Goal: Task Accomplishment & Management: Manage account settings

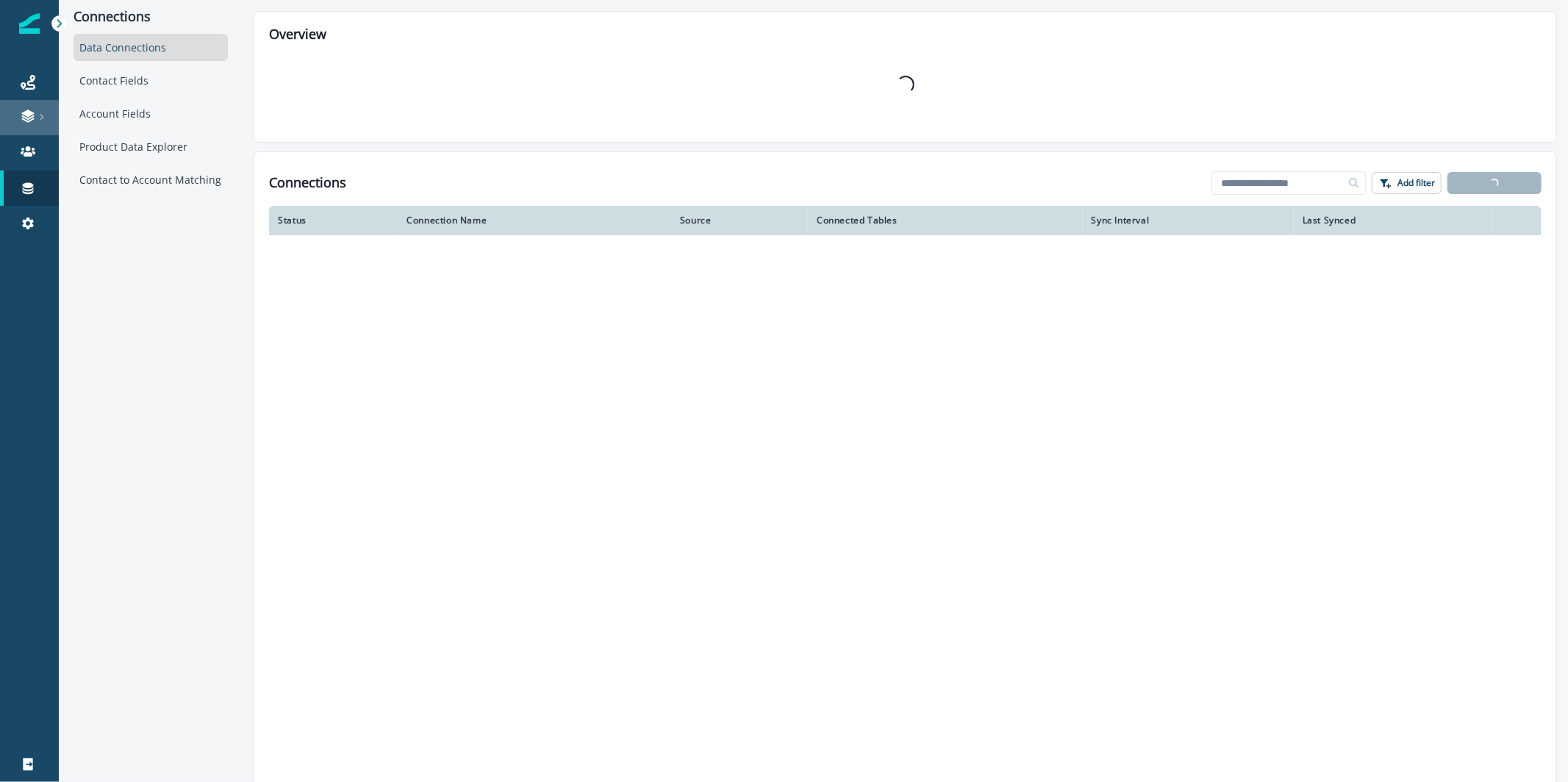
click at [39, 102] on link at bounding box center [29, 117] width 59 height 35
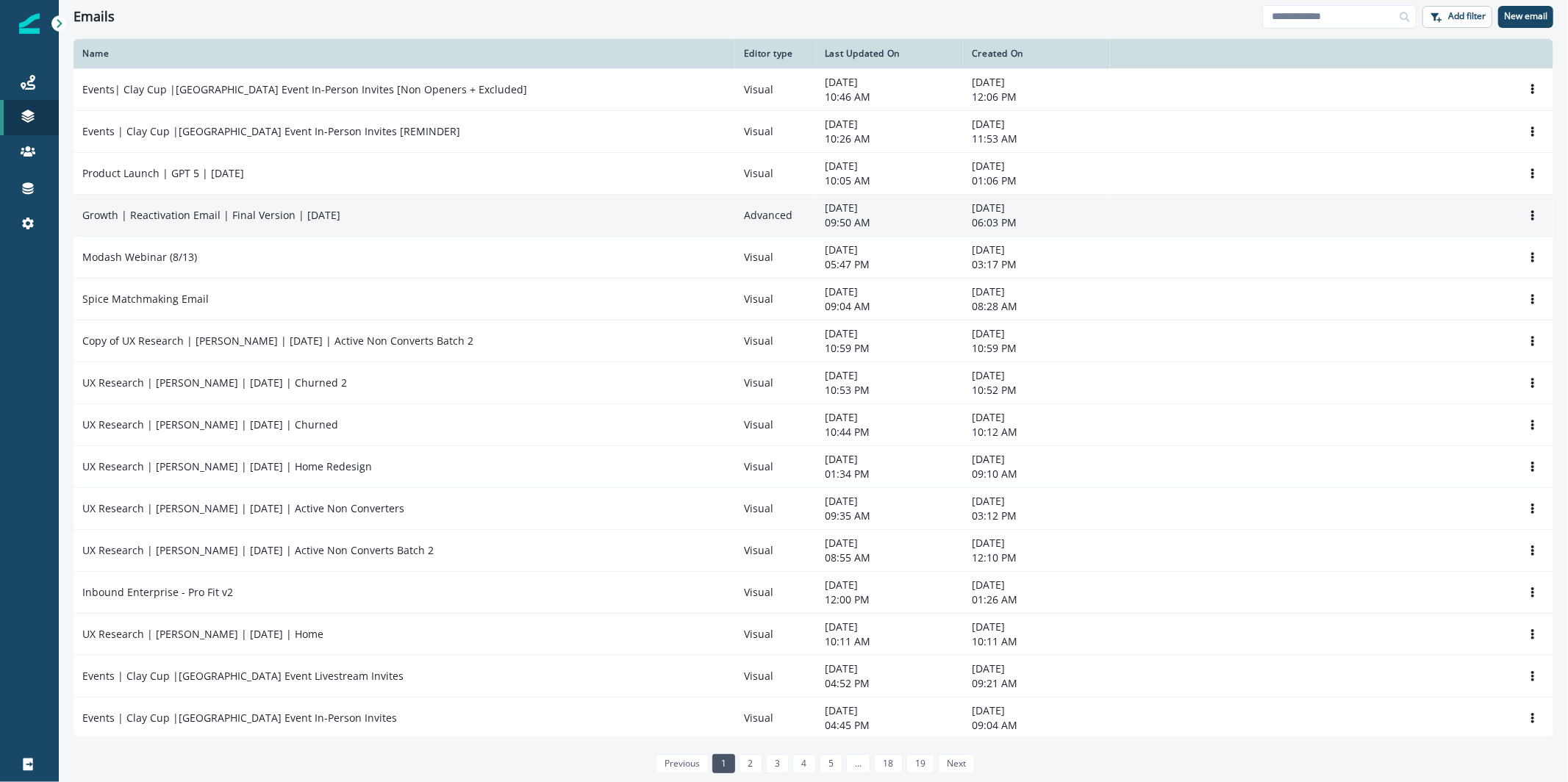
click at [405, 217] on div "Growth | Reactivation Email | Final Version | [DATE]" at bounding box center [405, 215] width 644 height 15
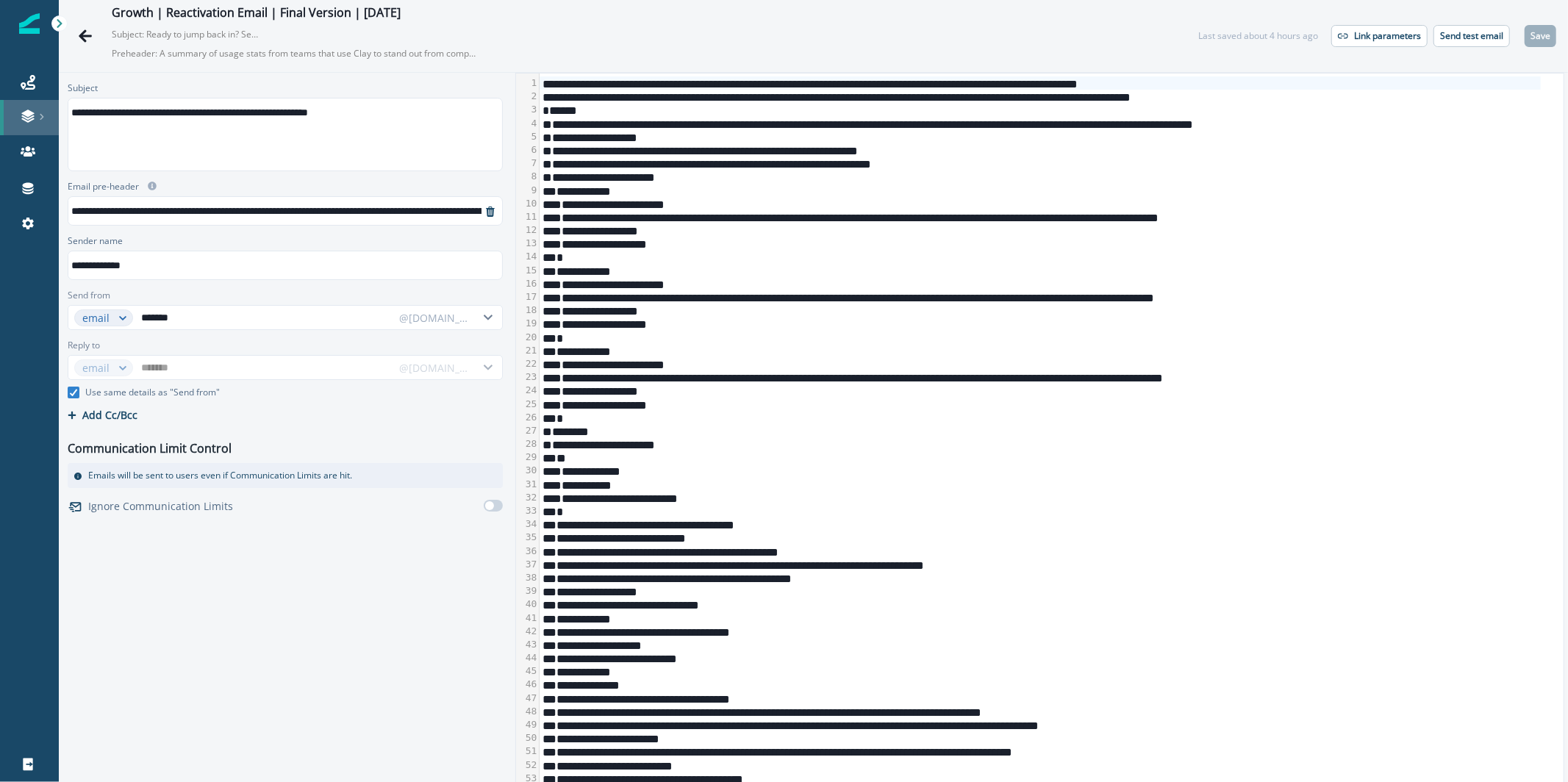
click at [40, 112] on div at bounding box center [29, 116] width 47 height 15
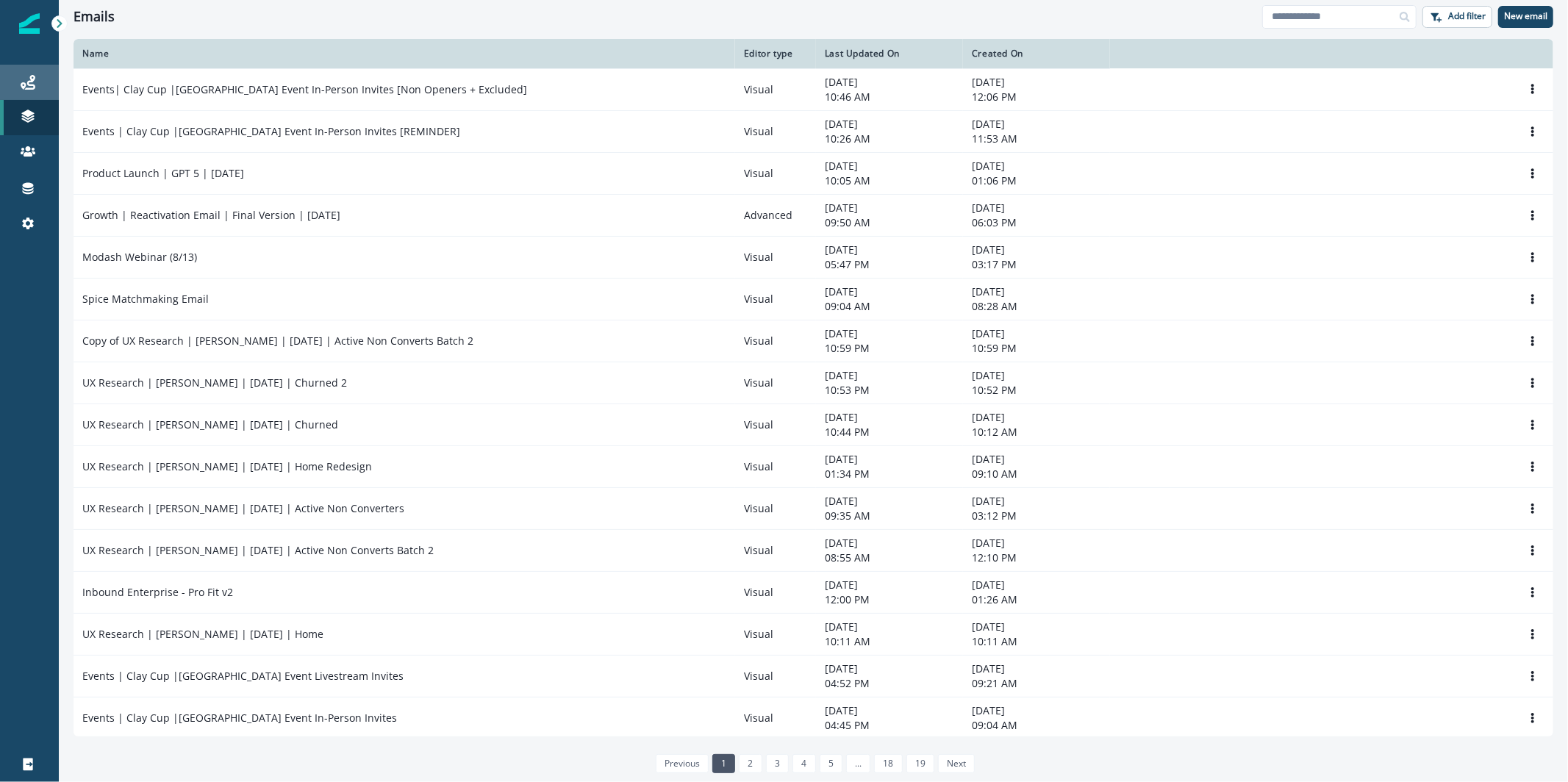
click at [34, 83] on icon at bounding box center [28, 83] width 15 height 15
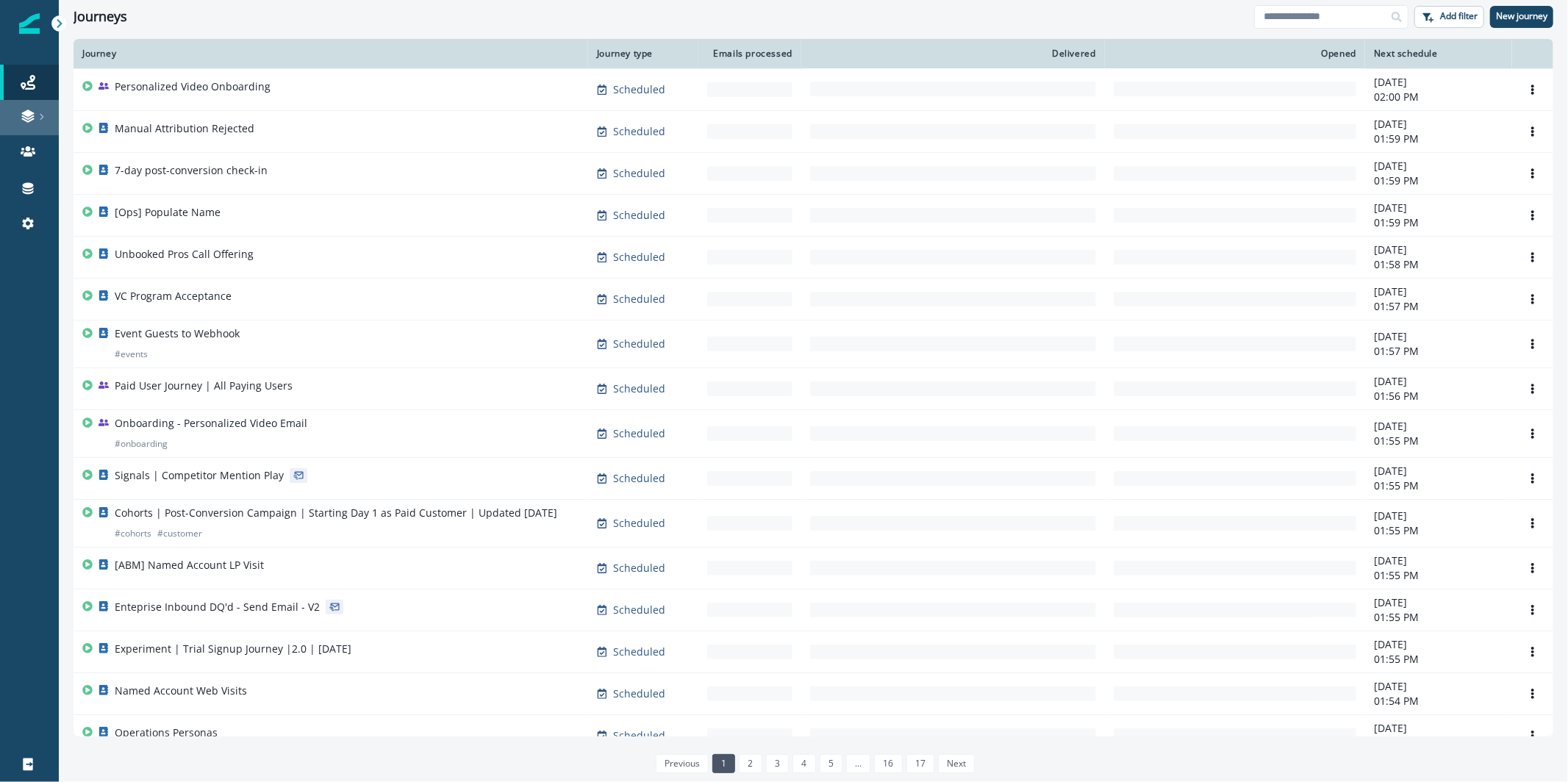
click at [24, 105] on link at bounding box center [29, 117] width 59 height 35
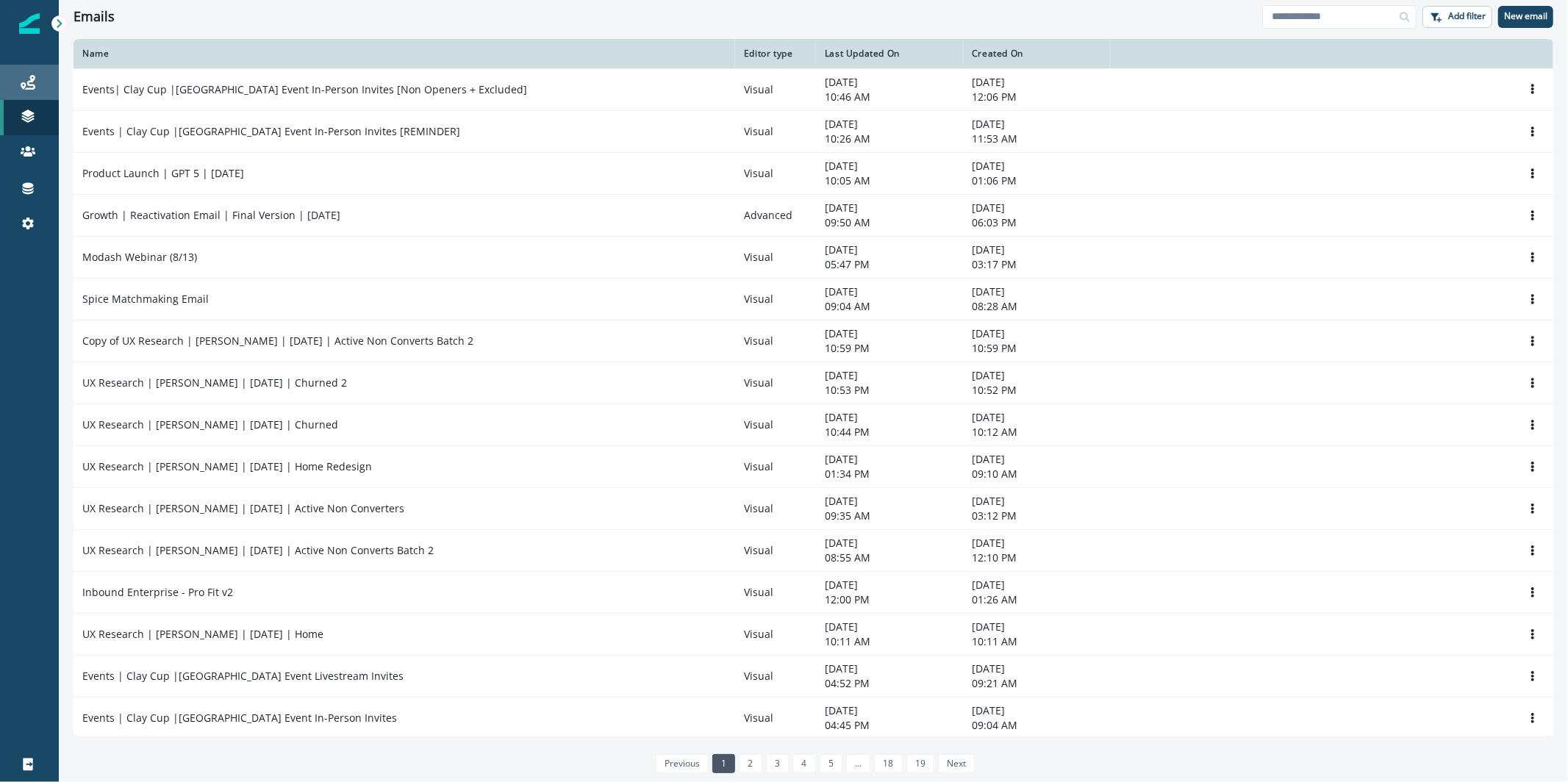
click at [41, 84] on div "Journeys" at bounding box center [29, 83] width 47 height 18
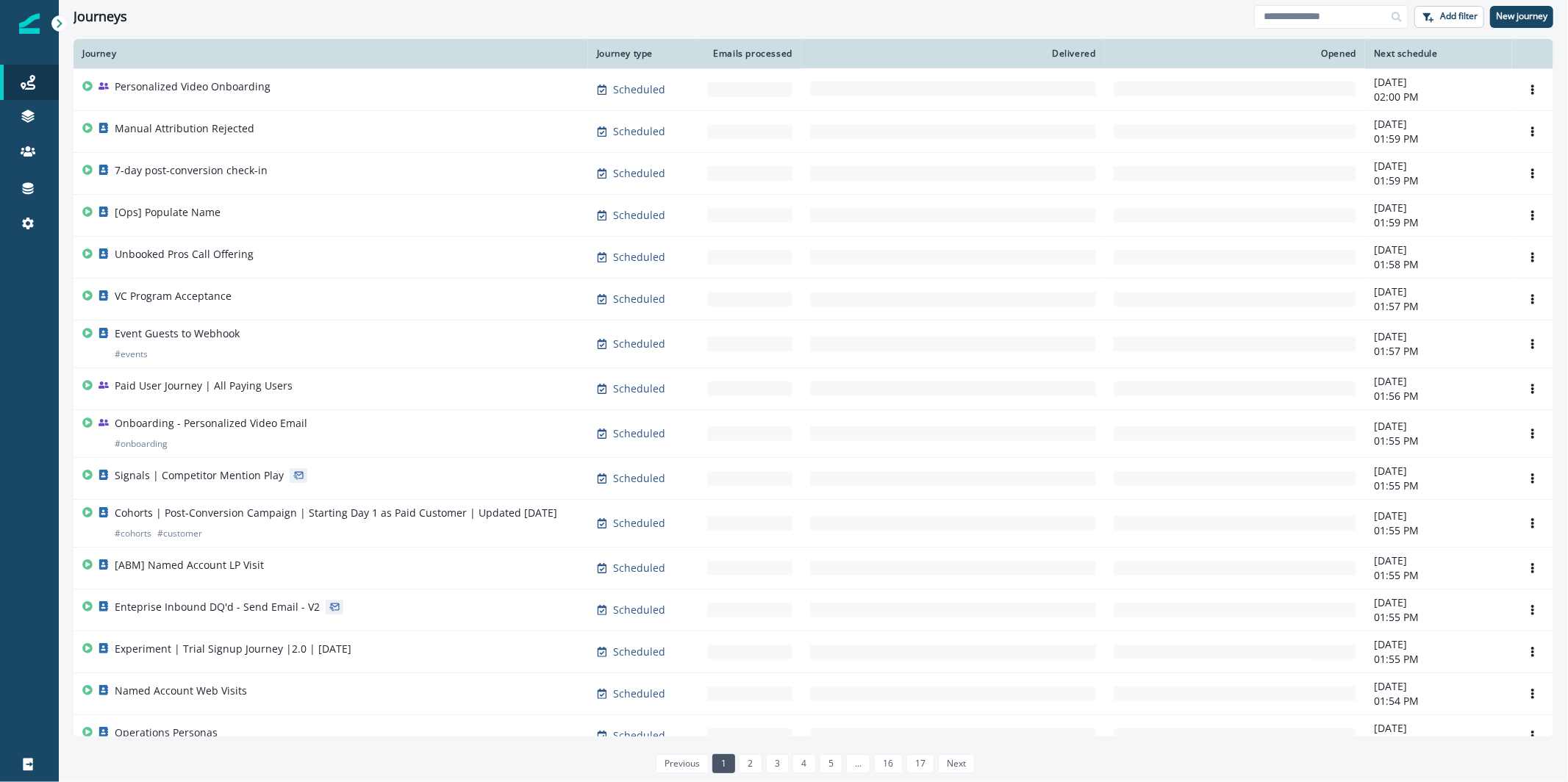
click at [1395, 30] on div "Journeys Add filter New journey" at bounding box center [813, 16] width 1509 height 33
click at [1338, 0] on div "Journeys Add filter New journey" at bounding box center [813, 16] width 1509 height 33
click at [1333, 9] on input at bounding box center [1331, 16] width 155 height 24
type input "**********"
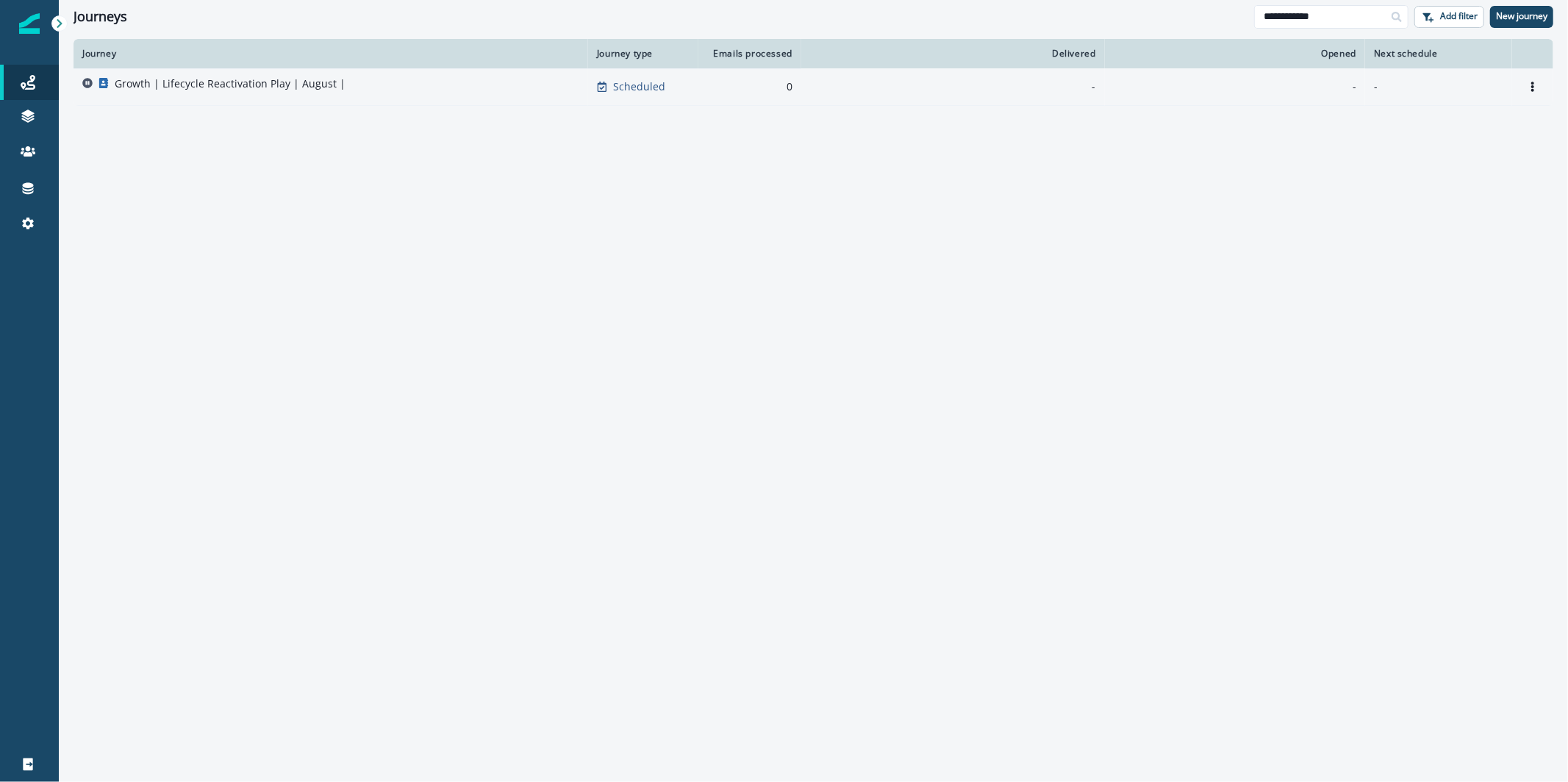
click at [493, 74] on td "Growth | Lifecycle Reactivation Play | August |" at bounding box center [330, 87] width 514 height 37
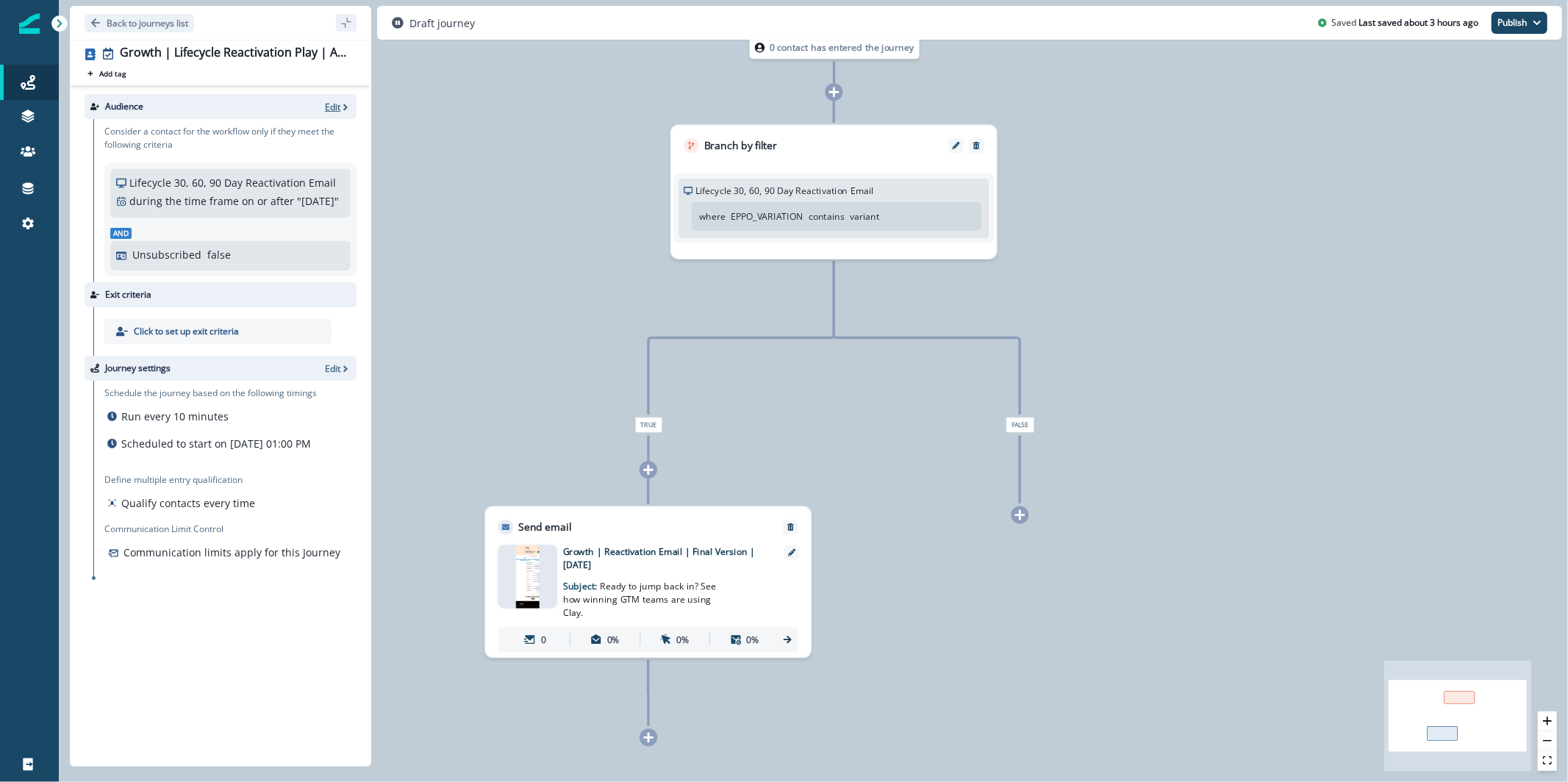
click at [332, 112] on p "Edit" at bounding box center [332, 106] width 16 height 12
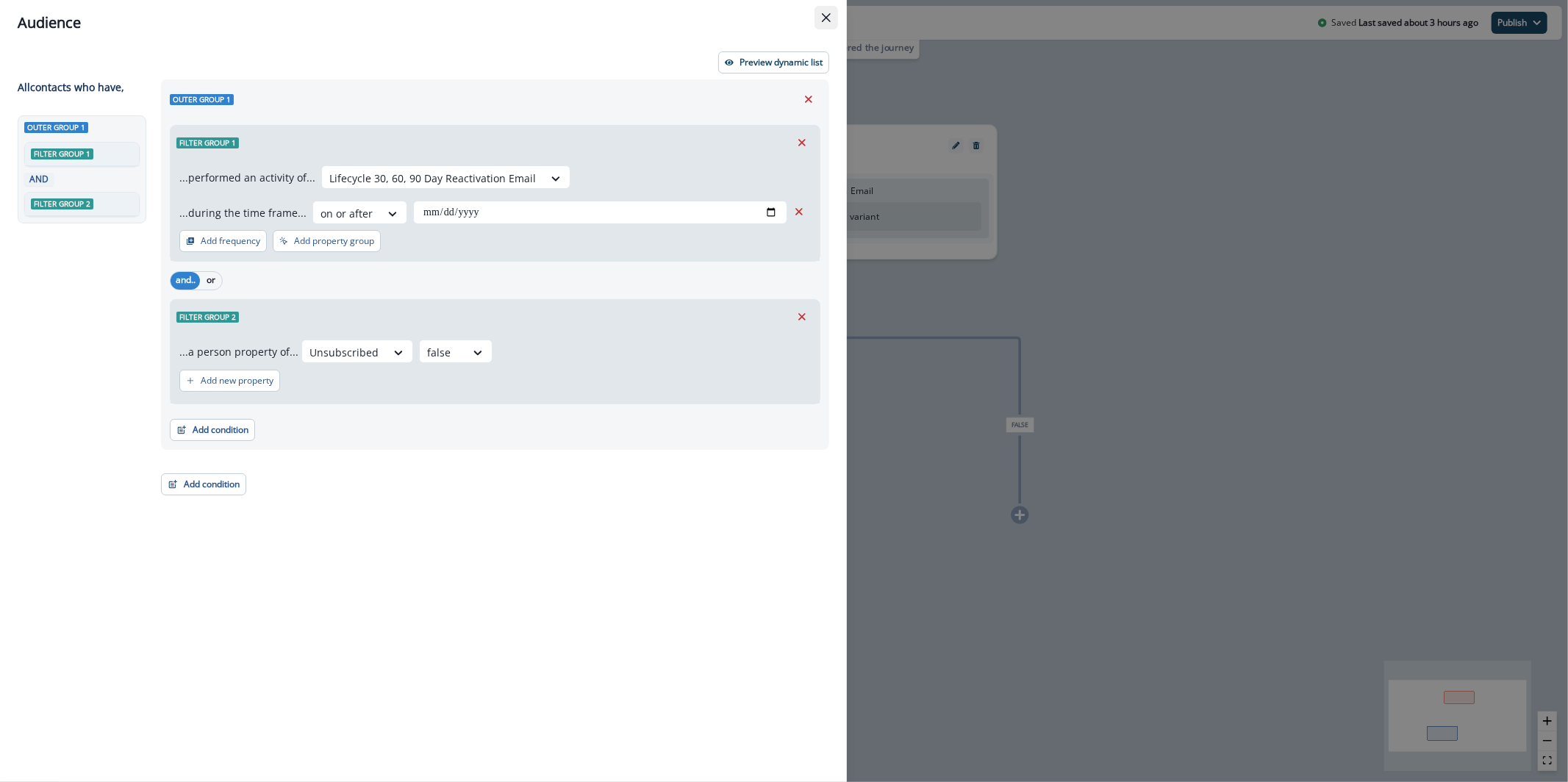
click at [831, 18] on button "Close" at bounding box center [826, 17] width 24 height 24
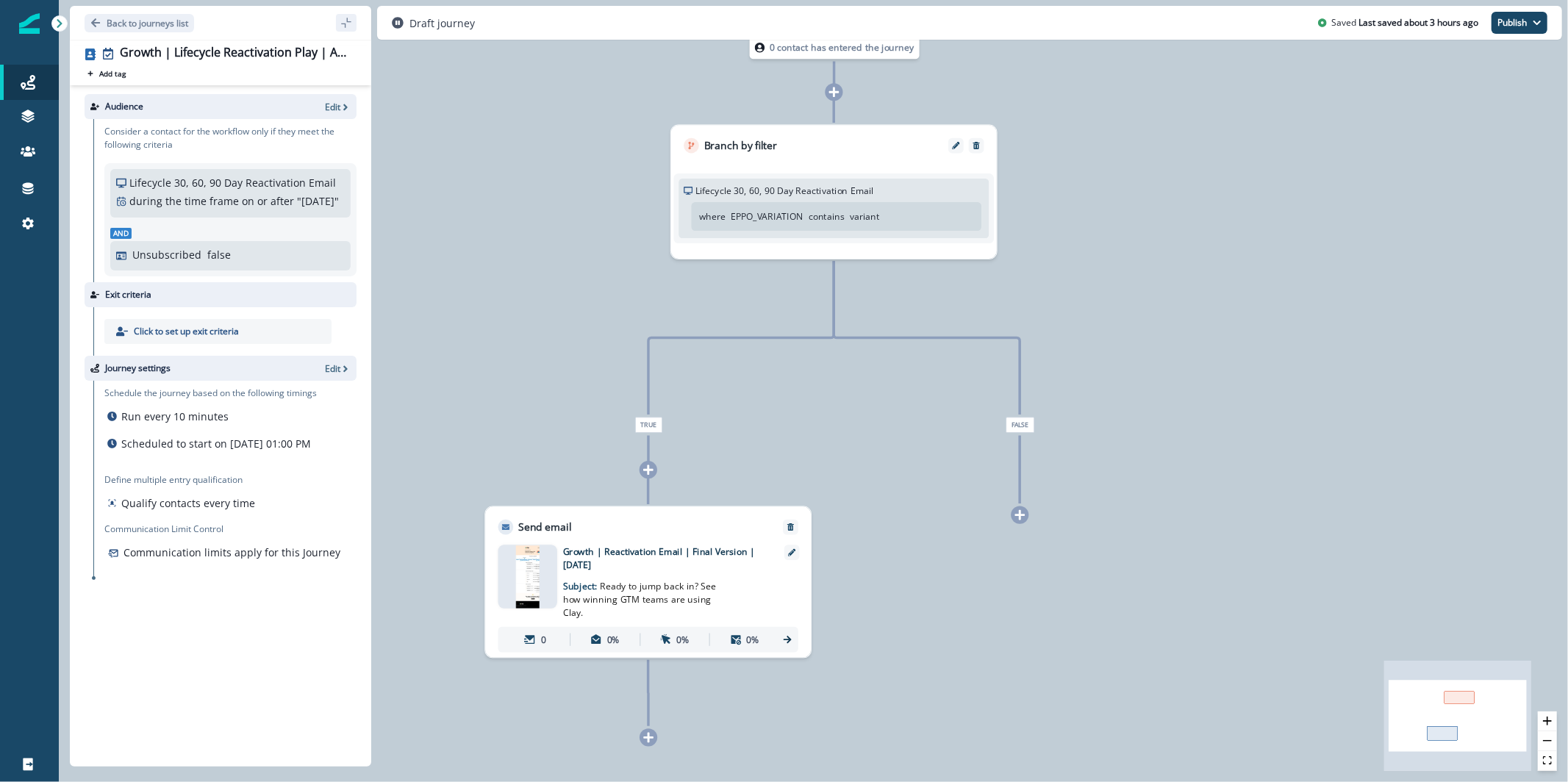
click at [331, 381] on div "Journey settings Edit" at bounding box center [220, 368] width 272 height 25
click at [339, 375] on p "Edit" at bounding box center [332, 368] width 16 height 12
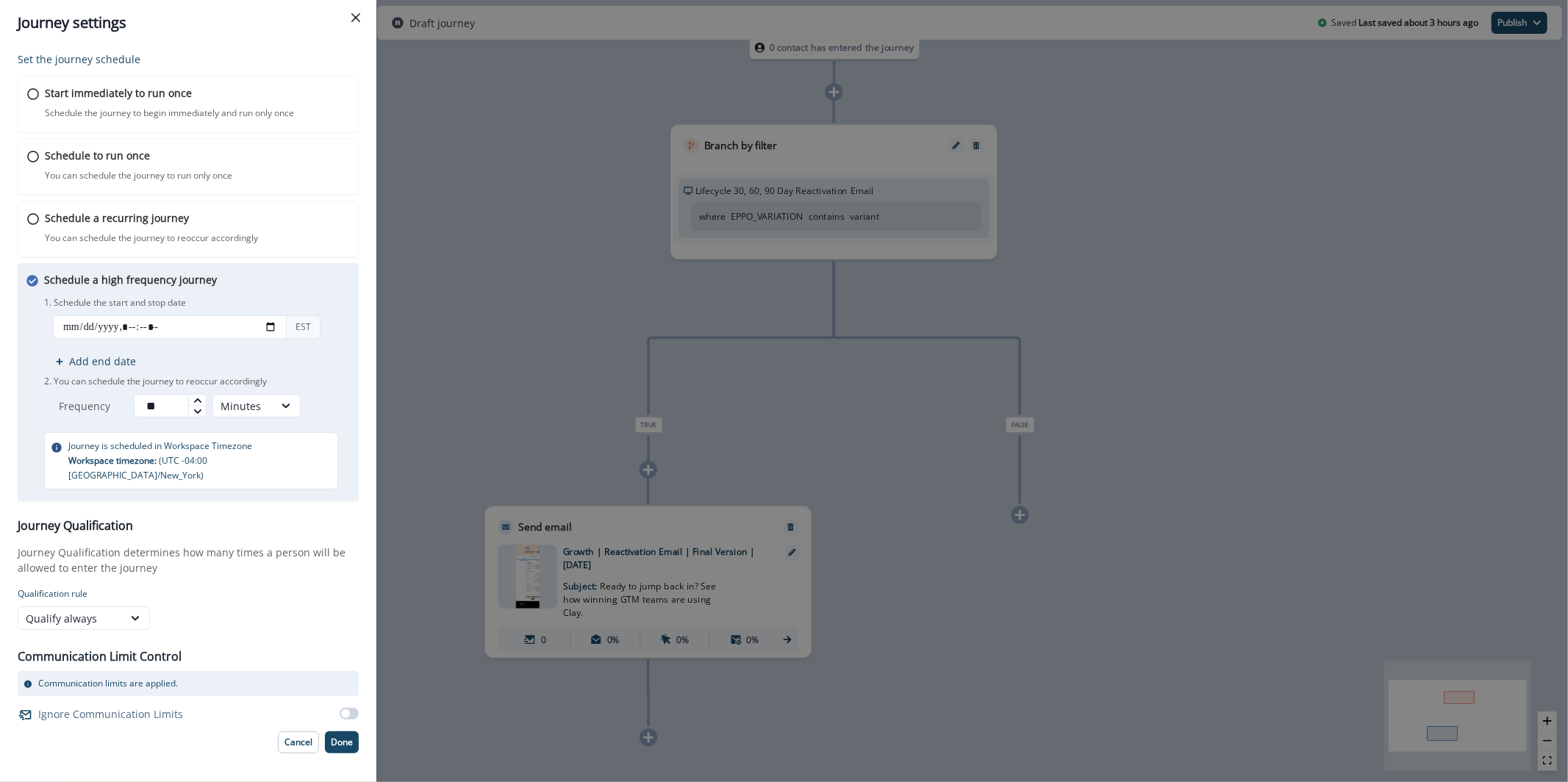
click at [449, 197] on div "Journey settings Set the journey schedule Start immediately to run once Schedul…" at bounding box center [784, 391] width 1568 height 782
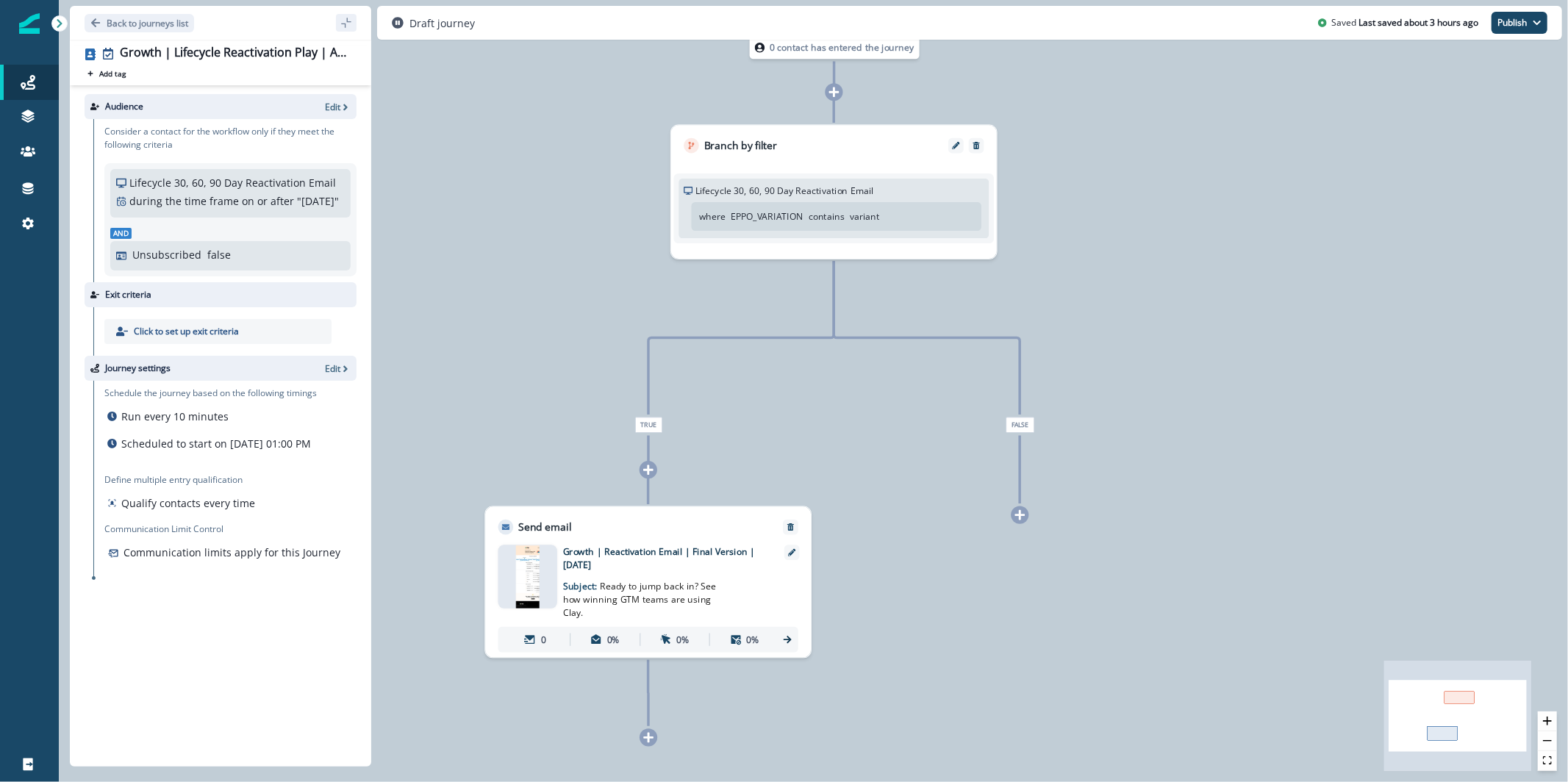
click at [308, 119] on div "Consider a contact for the workflow only if they meet the following criteria Li…" at bounding box center [225, 201] width 263 height 163
click at [334, 101] on p "Edit" at bounding box center [332, 106] width 16 height 12
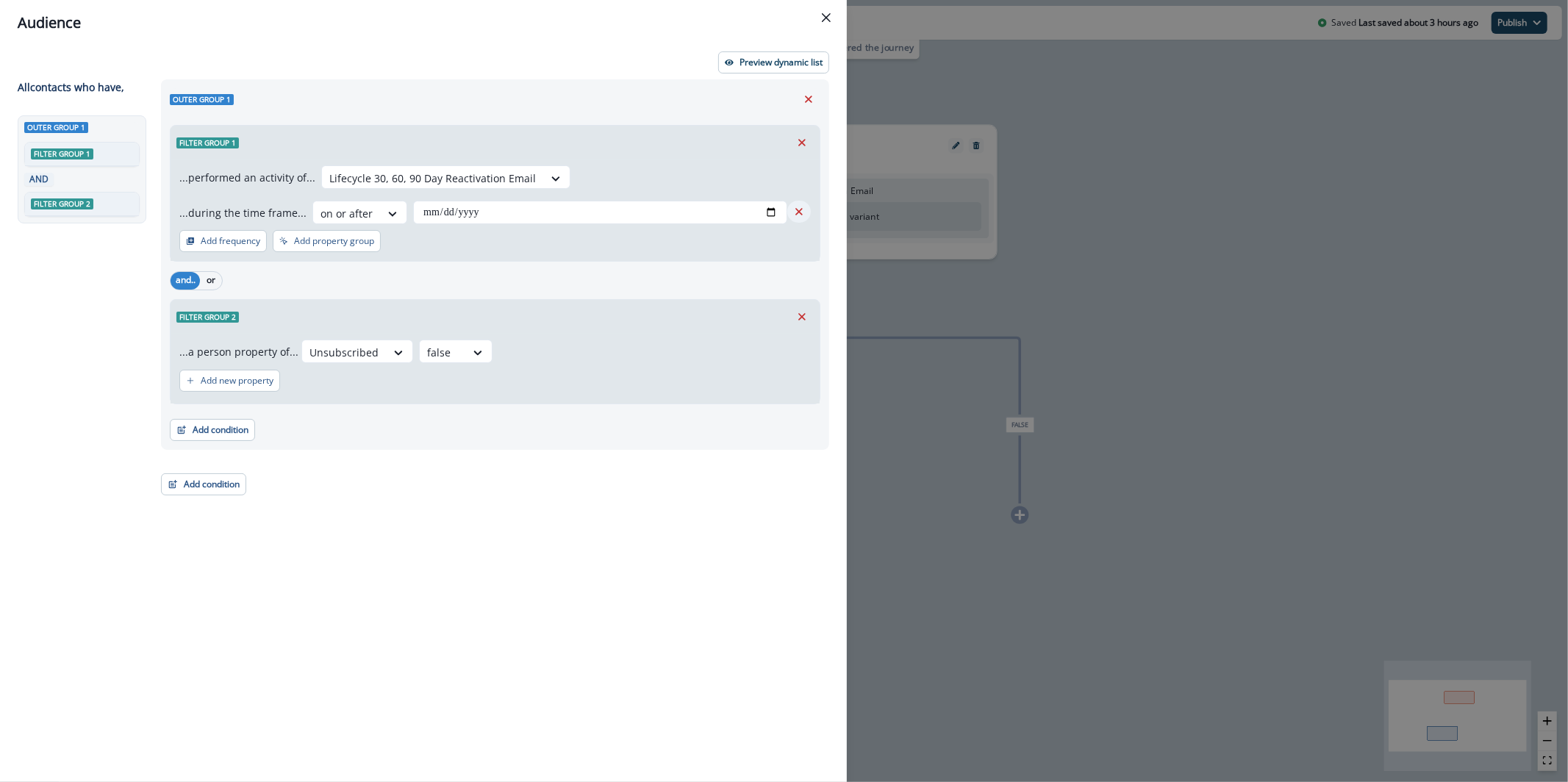
click at [802, 205] on icon "Remove" at bounding box center [799, 212] width 13 height 13
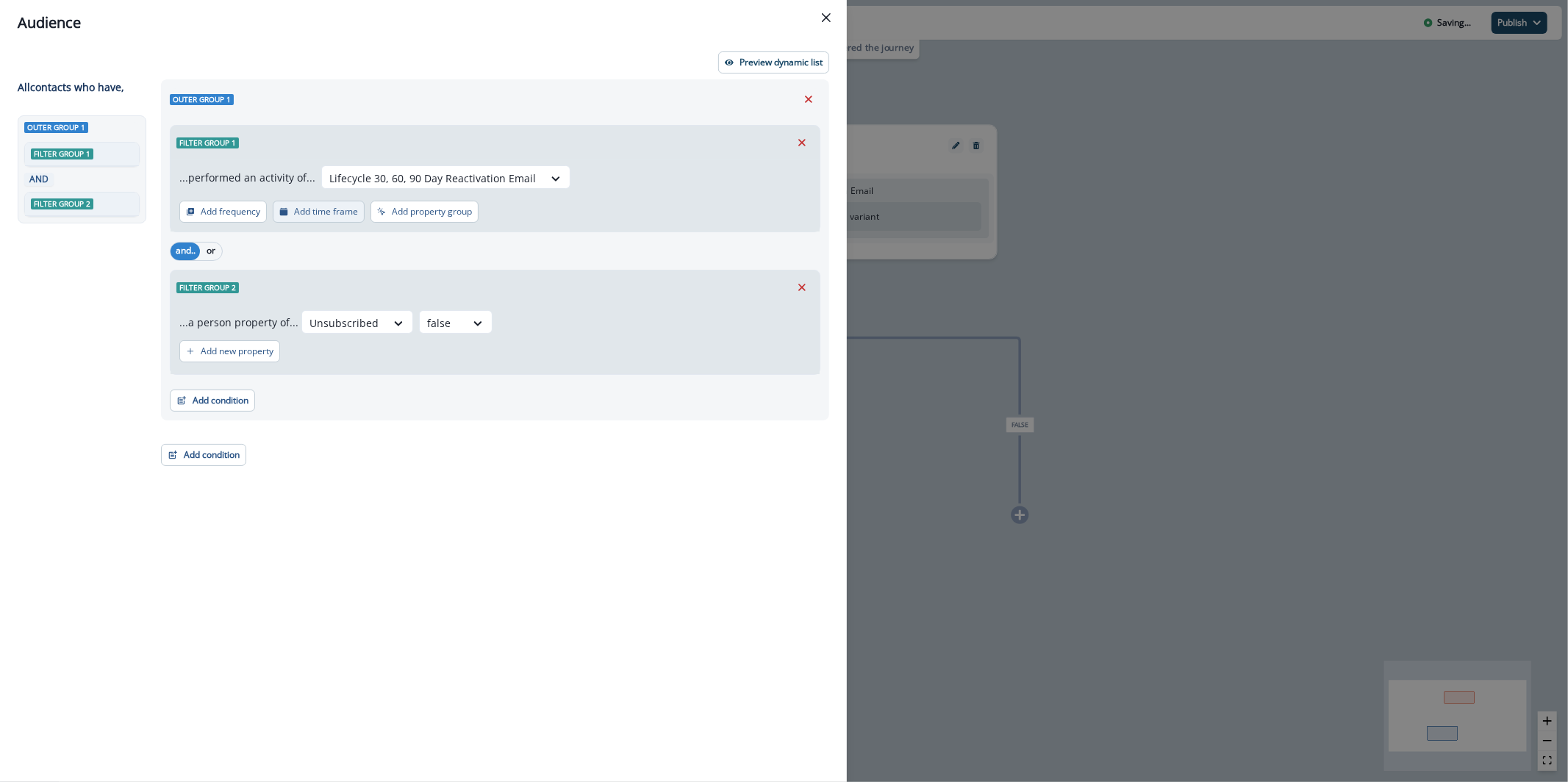
click at [303, 219] on button "Add time frame" at bounding box center [319, 212] width 92 height 22
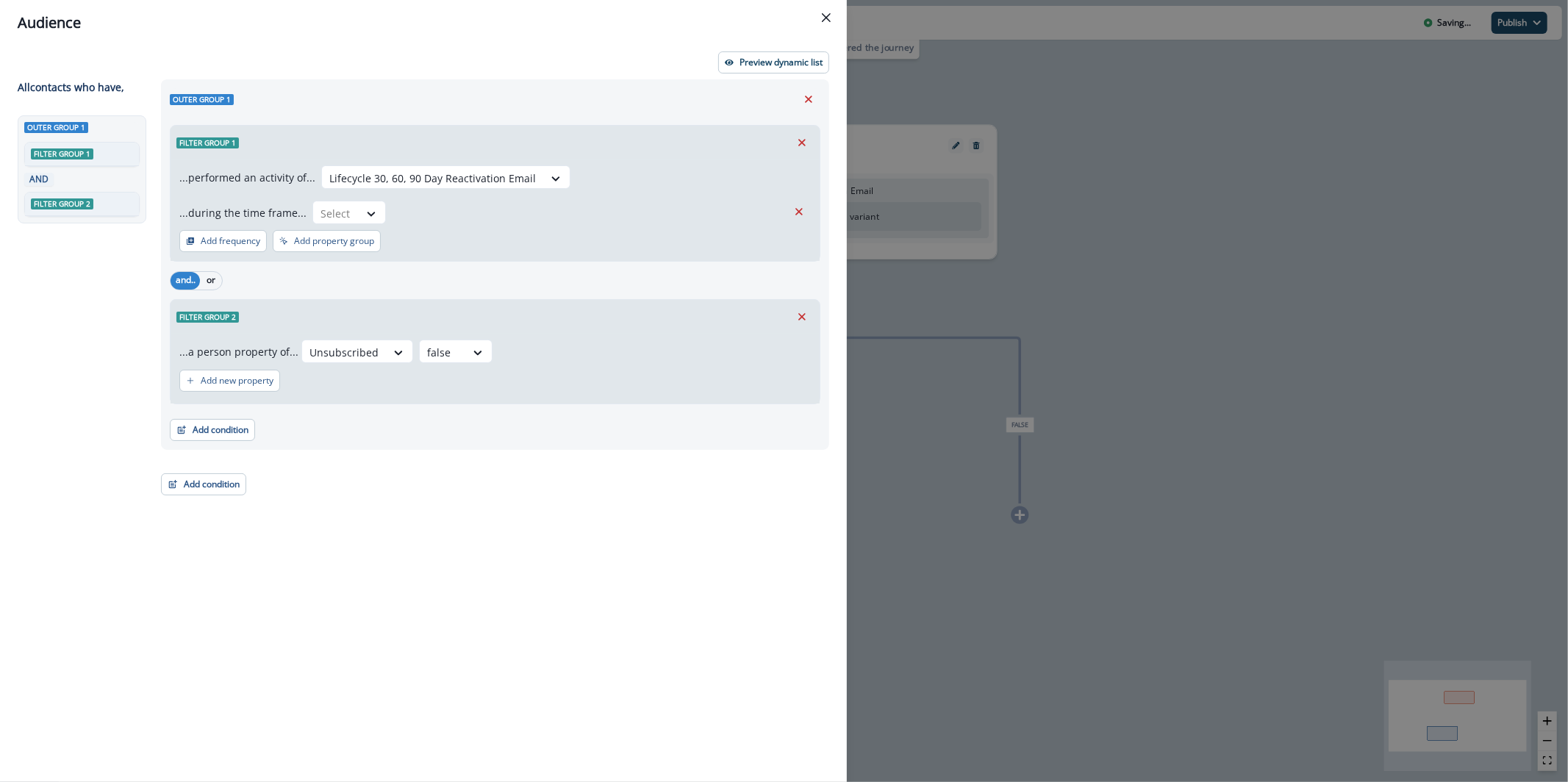
click at [313, 226] on div "...performed an activity of... Lifecycle 30, 60, 90 Day Reactivation Email ...d…" at bounding box center [495, 210] width 649 height 101
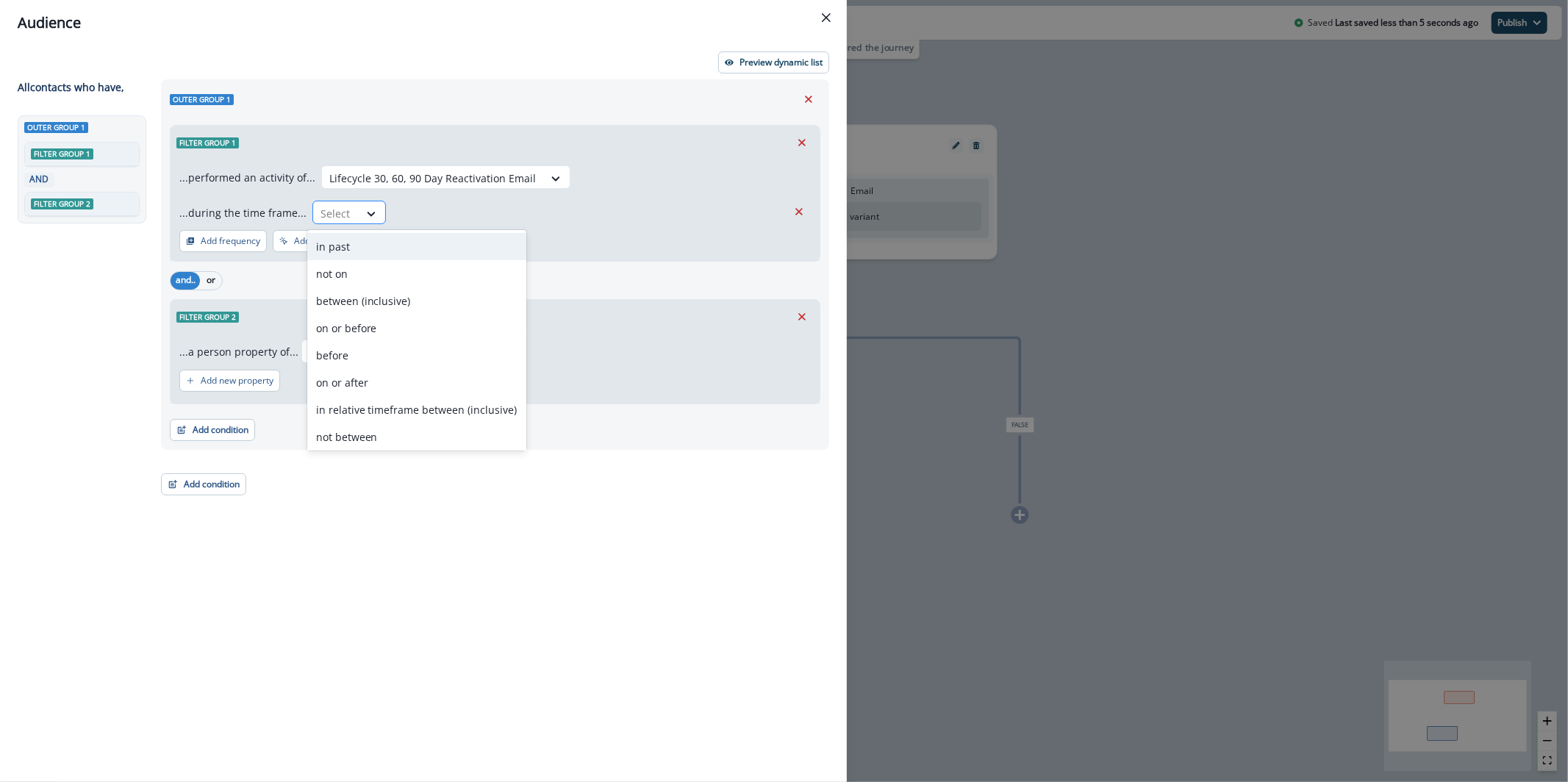
click at [320, 221] on div at bounding box center [336, 213] width 31 height 18
click at [404, 409] on div "in relative timeframe between (inclusive)" at bounding box center [417, 409] width 219 height 27
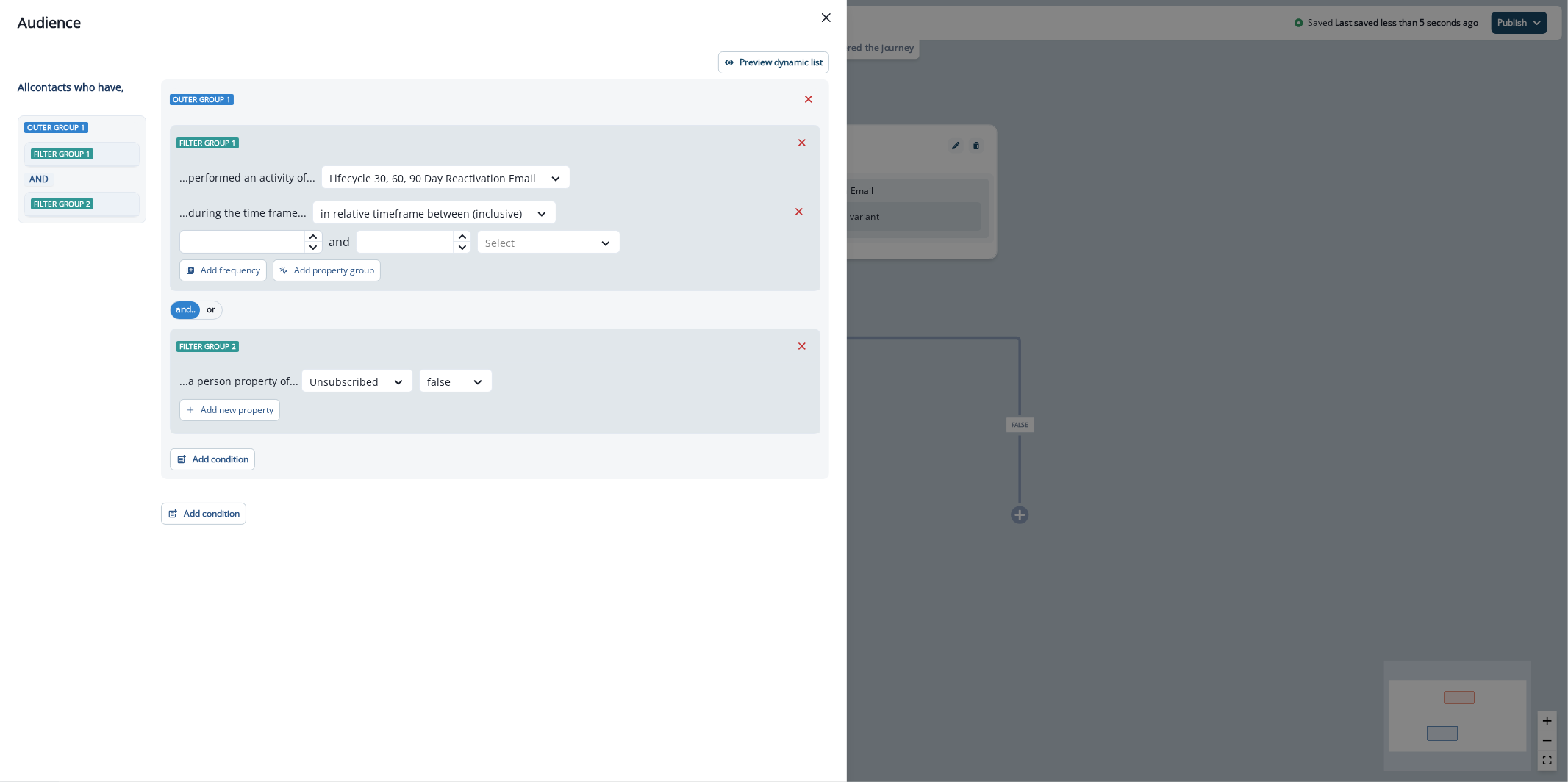
click at [323, 230] on input "text" at bounding box center [250, 241] width 143 height 24
type input "*"
click at [471, 230] on div at bounding box center [462, 235] width 18 height 11
type input "*"
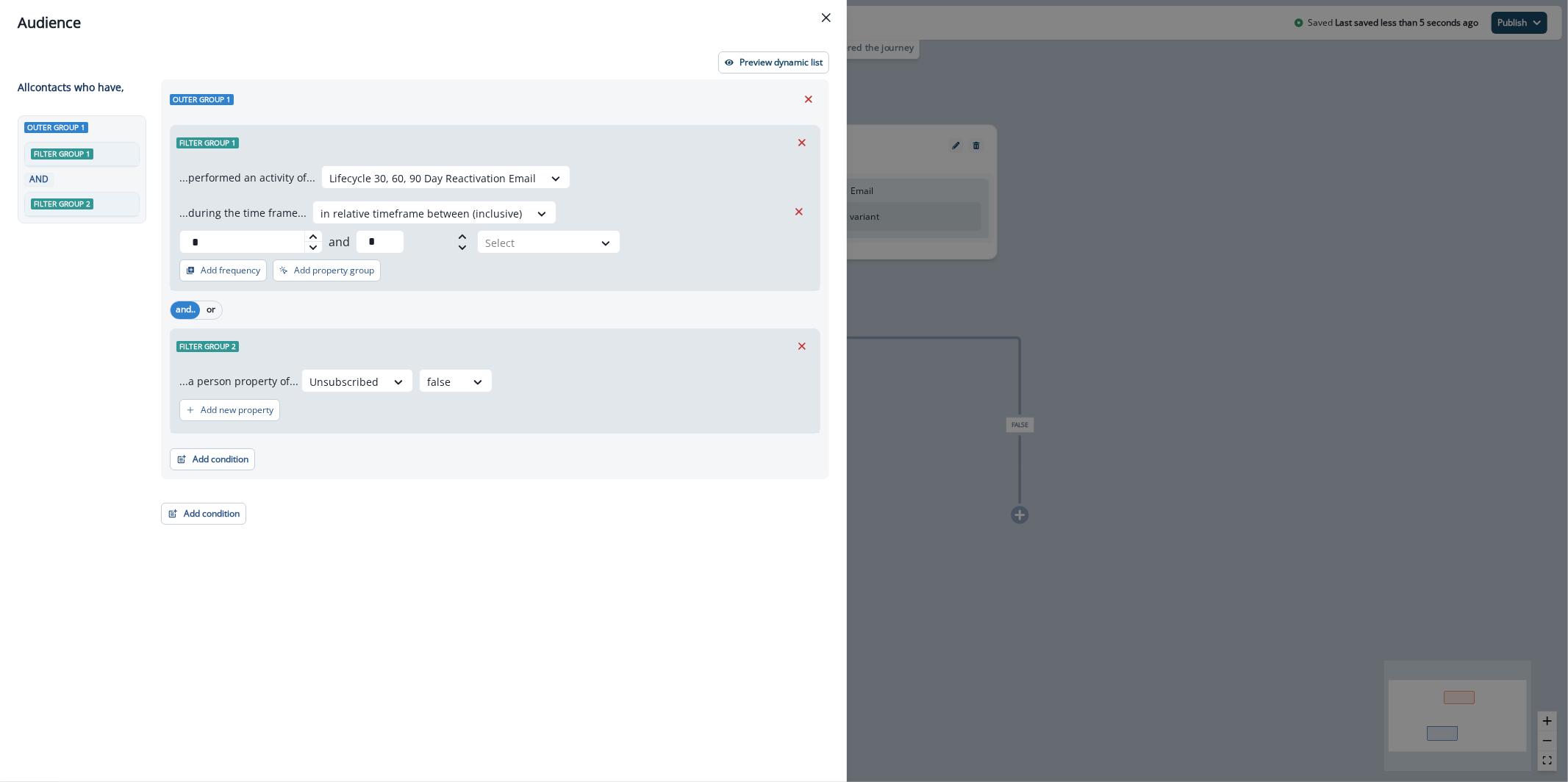
scroll to position [0, 0]
click at [618, 236] on div at bounding box center [606, 244] width 25 height 15
click at [758, 252] on div "day(s)" at bounding box center [750, 246] width 75 height 27
click at [708, 259] on div "...performed an activity of... Lifecycle 30, 60, 90 Day Reactivation Email ...d…" at bounding box center [495, 225] width 649 height 131
click at [791, 59] on p "Preview dynamic list" at bounding box center [782, 62] width 83 height 11
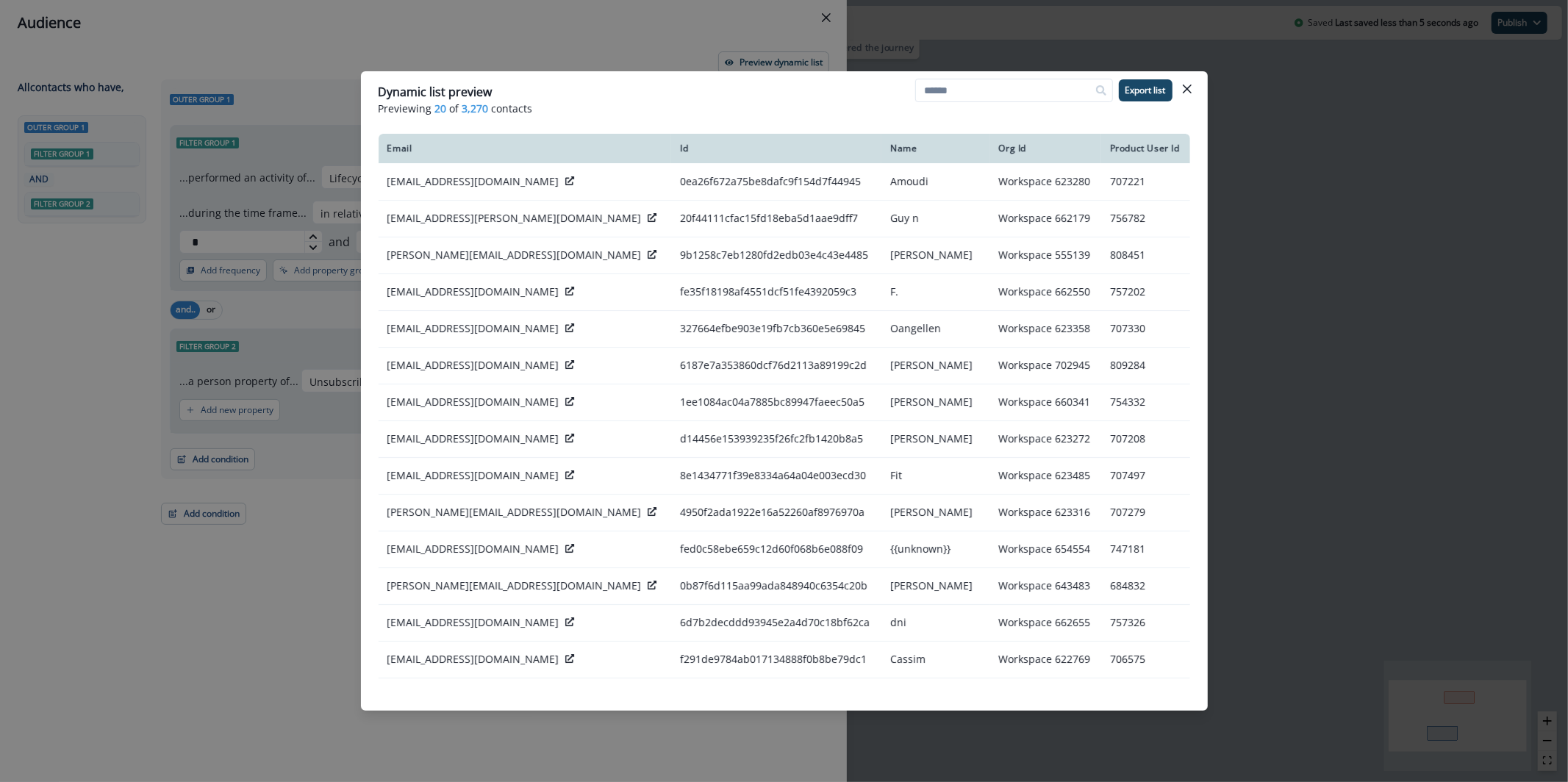
click at [661, 33] on div "Dynamic list preview Previewing 20 of 3,270 contacts Export list Email Id Name …" at bounding box center [784, 391] width 1568 height 782
